Goal: Information Seeking & Learning: Compare options

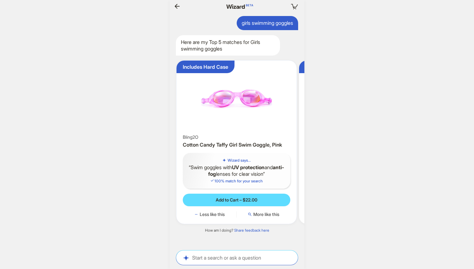
scroll to position [0, 58]
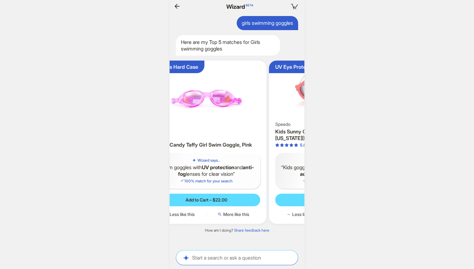
scroll to position [0, 63]
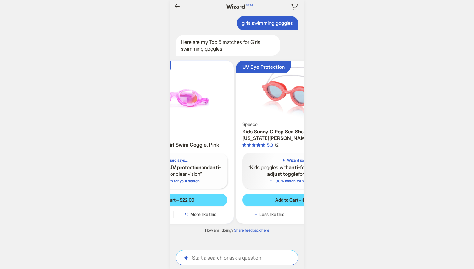
scroll to position [0, 616]
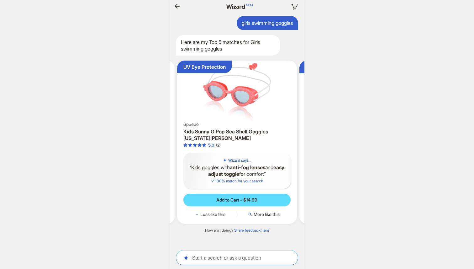
click at [248, 101] on img at bounding box center [237, 92] width 115 height 58
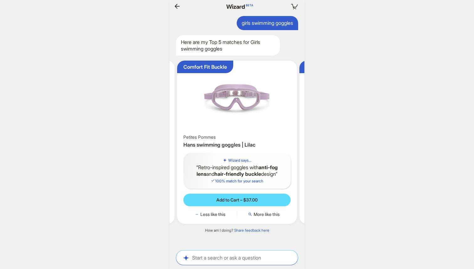
click at [246, 102] on img at bounding box center [237, 98] width 115 height 71
click at [266, 216] on span "More like this" at bounding box center [267, 214] width 26 height 6
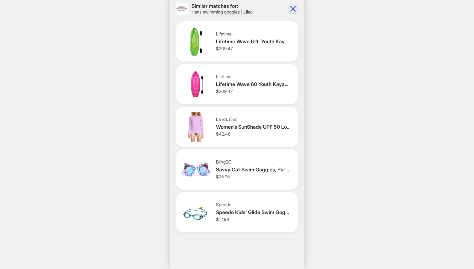
click at [291, 6] on icon "button" at bounding box center [294, 9] width 6 height 6
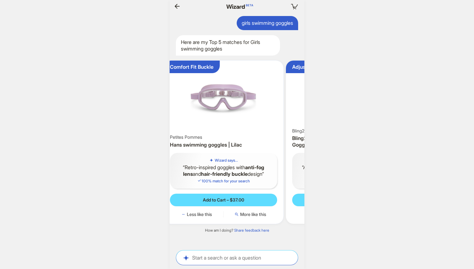
drag, startPoint x: 261, startPoint y: 147, endPoint x: 252, endPoint y: 144, distance: 9.6
click at [252, 144] on h3 "Hans swimming goggles | Lilac" at bounding box center [224, 144] width 108 height 7
click at [248, 145] on h3 "Hans swimming goggles | Lilac" at bounding box center [224, 144] width 108 height 7
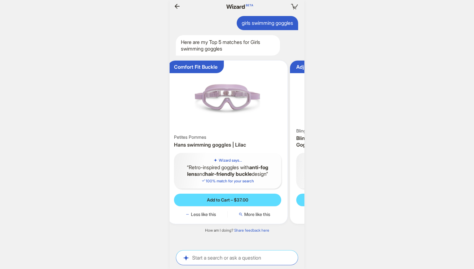
click at [250, 127] on img at bounding box center [227, 98] width 115 height 71
click at [238, 101] on img at bounding box center [227, 98] width 115 height 71
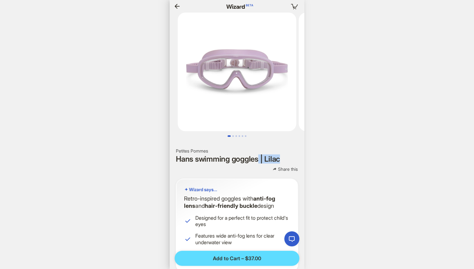
drag, startPoint x: 259, startPoint y: 159, endPoint x: 176, endPoint y: 164, distance: 83.6
click at [176, 164] on div "Petites Pommes [PERSON_NAME] swimming goggles | Lilac Share this" at bounding box center [237, 160] width 122 height 24
click at [240, 158] on h1 "Hans swimming goggles | Lilac" at bounding box center [237, 159] width 122 height 8
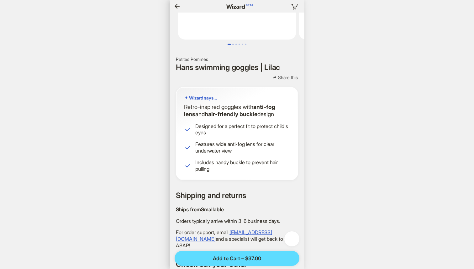
click at [295, 236] on icon "button" at bounding box center [292, 239] width 8 height 8
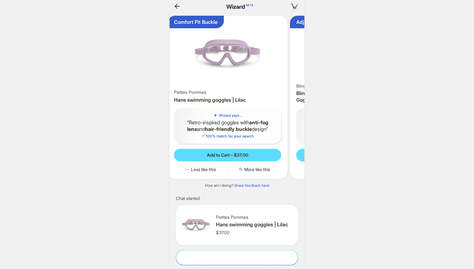
click at [247, 259] on textarea at bounding box center [237, 257] width 122 height 7
type textarea "**********"
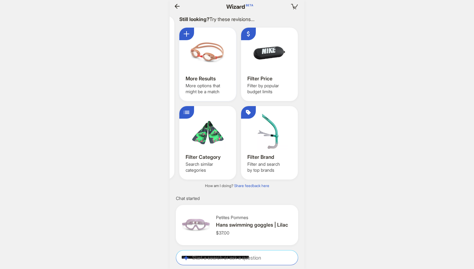
click at [200, 55] on div at bounding box center [208, 53] width 44 height 38
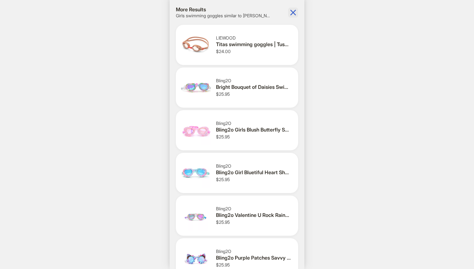
click at [292, 12] on icon "button" at bounding box center [293, 13] width 10 height 10
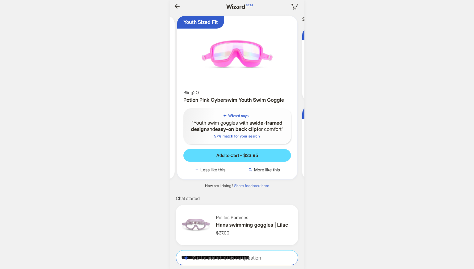
click at [241, 55] on img at bounding box center [237, 54] width 115 height 71
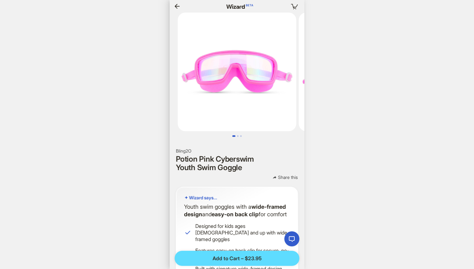
click at [177, 7] on icon "button" at bounding box center [177, 6] width 5 height 5
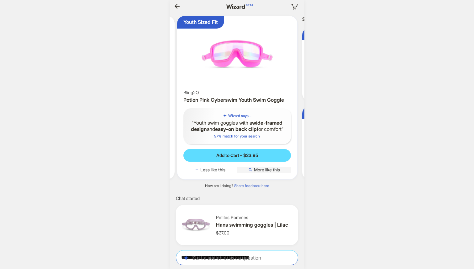
click at [270, 171] on span "More like this" at bounding box center [267, 170] width 26 height 6
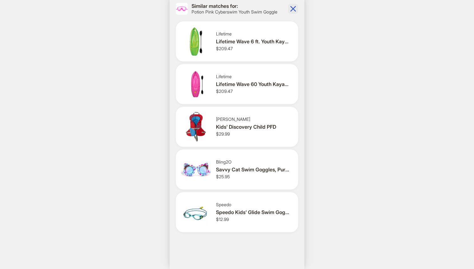
click at [293, 9] on icon "button" at bounding box center [294, 9] width 6 height 6
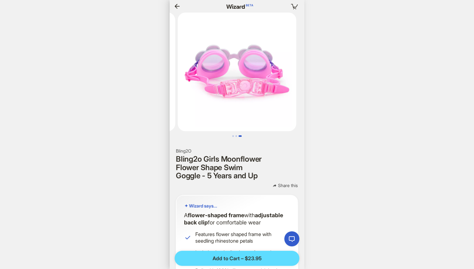
click at [178, 4] on icon "button" at bounding box center [178, 7] width 8 height 8
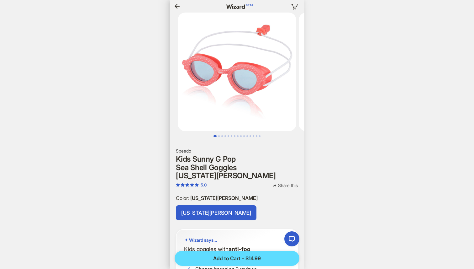
click at [210, 68] on img at bounding box center [237, 72] width 119 height 119
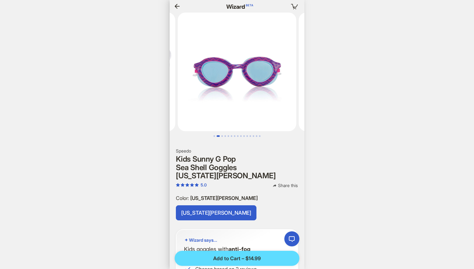
click at [175, 5] on icon "button" at bounding box center [177, 6] width 5 height 5
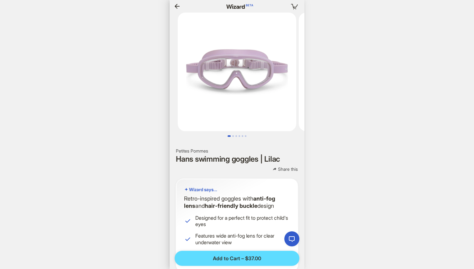
click at [174, 0] on nav "Your cart is empty" at bounding box center [237, 6] width 135 height 13
click at [175, 3] on icon "button" at bounding box center [178, 7] width 8 height 8
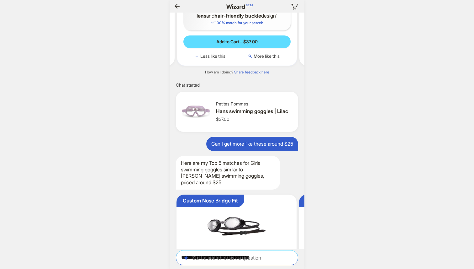
scroll to position [0, 750]
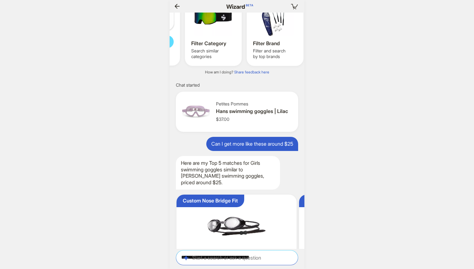
scroll to position [0, 610]
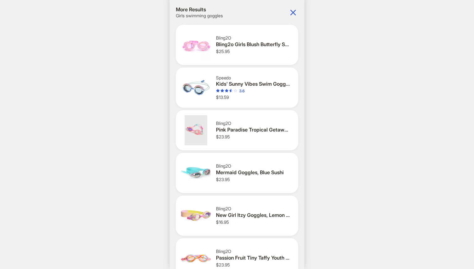
click at [199, 90] on img at bounding box center [196, 87] width 30 height 30
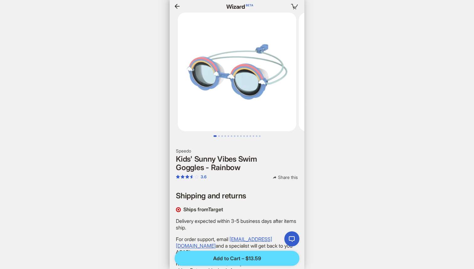
scroll to position [0, 45]
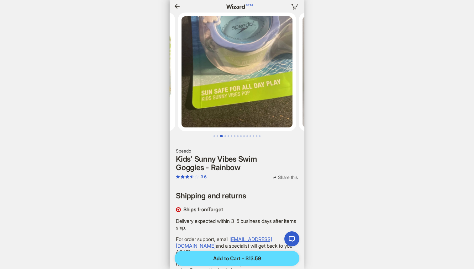
click at [178, 6] on icon "button" at bounding box center [177, 6] width 5 height 5
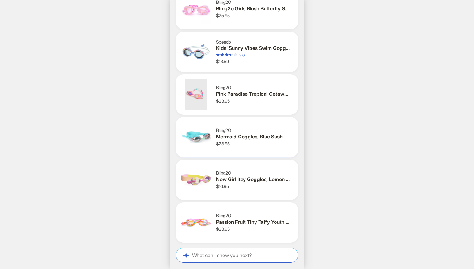
click at [197, 133] on img at bounding box center [196, 137] width 30 height 30
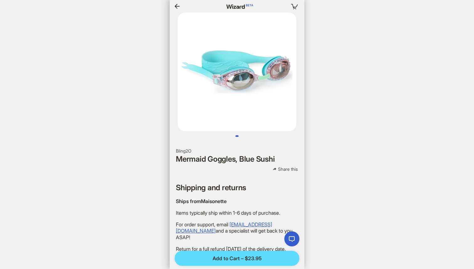
click at [179, 6] on icon "button" at bounding box center [177, 6] width 5 height 5
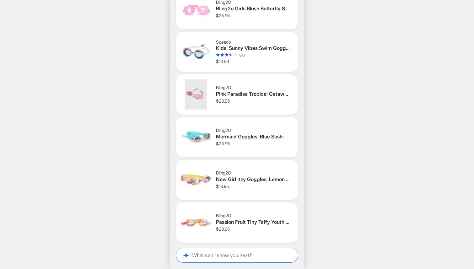
click at [198, 88] on img at bounding box center [196, 94] width 30 height 30
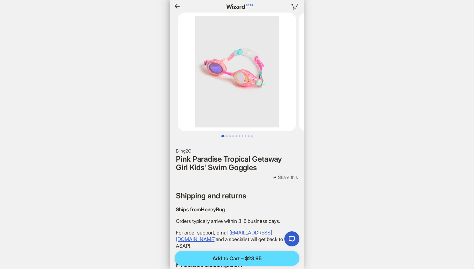
click at [178, 6] on icon "button" at bounding box center [178, 7] width 8 height 8
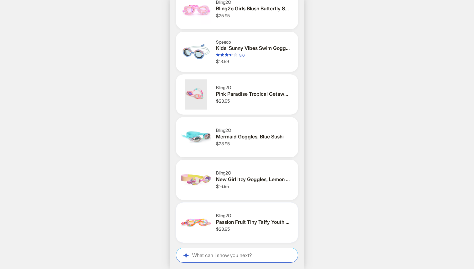
click at [226, 203] on div "Bling2O Passion Fruit Tiny Taffy Youth Swim Goggle $23.95" at bounding box center [237, 222] width 122 height 40
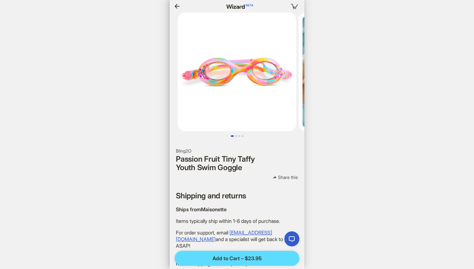
click at [226, 103] on img at bounding box center [237, 72] width 119 height 119
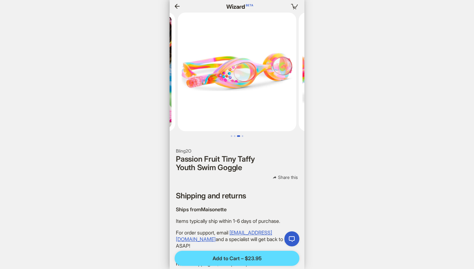
click at [176, 5] on icon "button" at bounding box center [177, 6] width 5 height 5
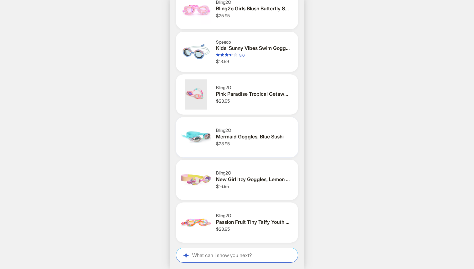
click at [194, 135] on img at bounding box center [196, 137] width 30 height 30
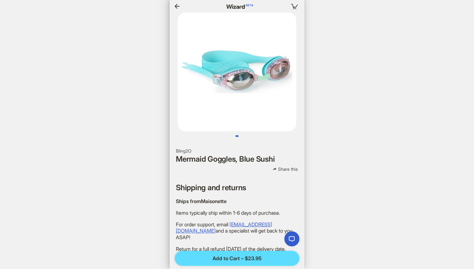
click at [177, 6] on icon "button" at bounding box center [177, 6] width 5 height 5
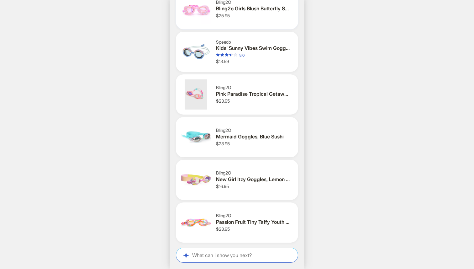
click at [200, 17] on img at bounding box center [196, 9] width 30 height 30
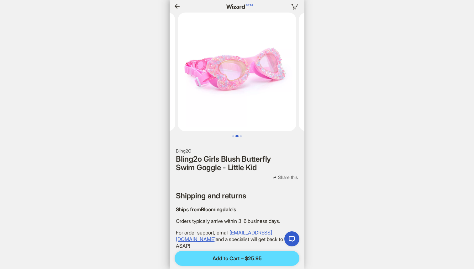
click at [178, 8] on icon "button" at bounding box center [178, 7] width 8 height 8
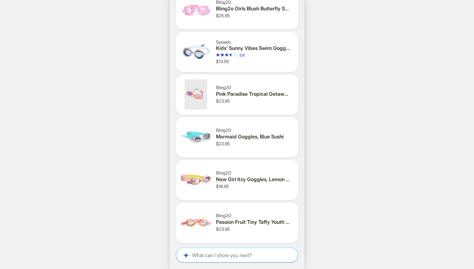
click at [225, 222] on div "Passion Fruit Tiny Taffy Youth Swim Goggle" at bounding box center [253, 222] width 75 height 7
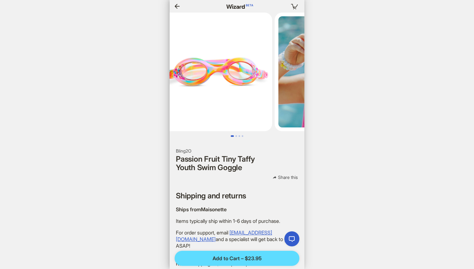
scroll to position [0, 637]
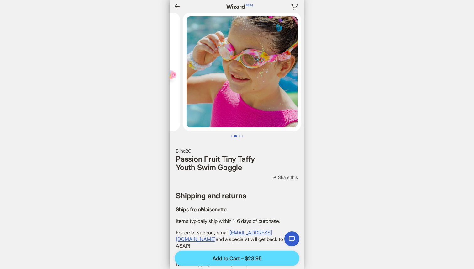
scroll to position [0, 120]
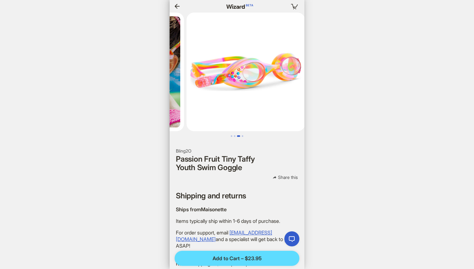
scroll to position [0, 237]
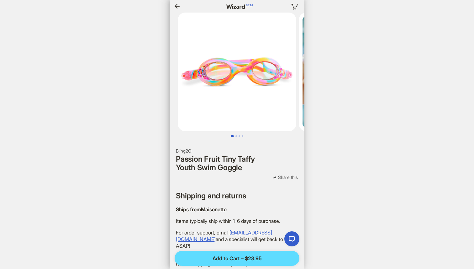
scroll to position [0, 651]
